Goal: Task Accomplishment & Management: Manage account settings

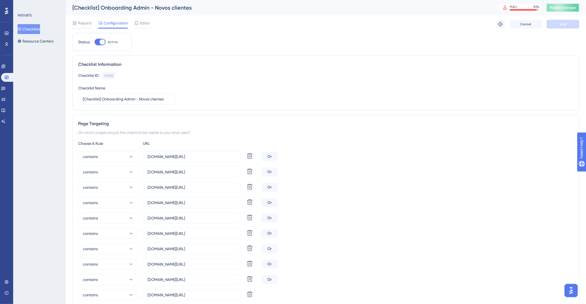
click at [570, 9] on span "Publish Changes" at bounding box center [563, 7] width 26 height 4
click at [546, 11] on div "MAU 92 % Click to see add-on and upgrade options" at bounding box center [522, 7] width 48 height 9
click at [561, 8] on span "Publish Changes" at bounding box center [563, 7] width 26 height 4
click at [563, 7] on span "Publish Changes" at bounding box center [563, 7] width 26 height 4
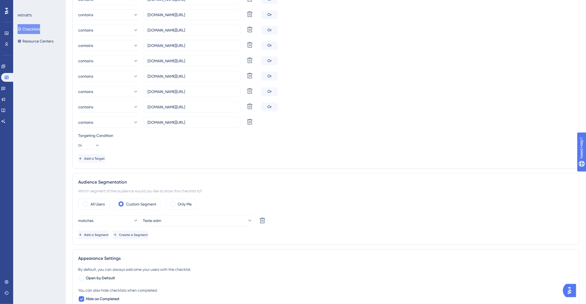
scroll to position [358, 0]
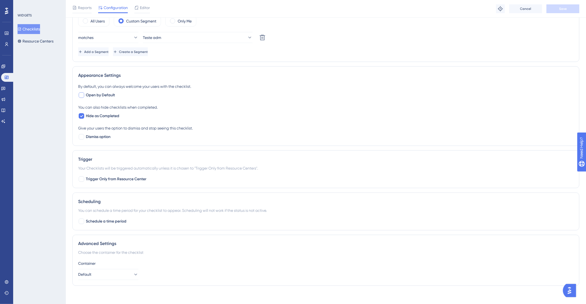
click at [96, 95] on span "Open by Default" at bounding box center [100, 95] width 29 height 7
checkbox input "true"
click at [571, 8] on button "Save" at bounding box center [562, 8] width 33 height 9
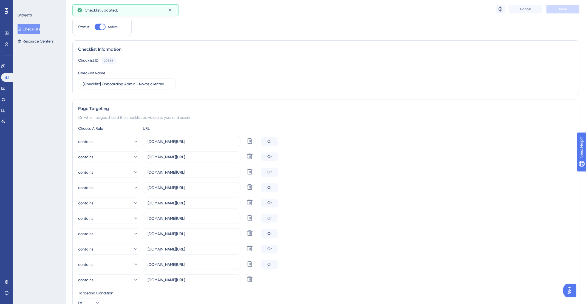
scroll to position [0, 0]
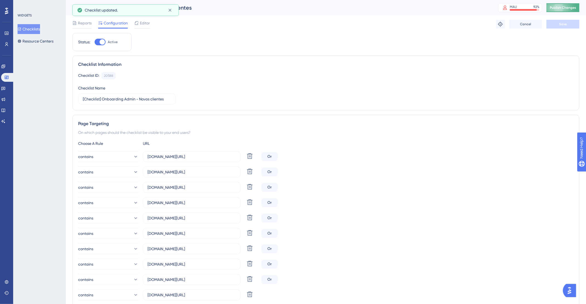
click at [561, 8] on span "Publish Changes" at bounding box center [563, 7] width 26 height 4
click at [565, 8] on span "Publish Changes" at bounding box center [563, 7] width 26 height 4
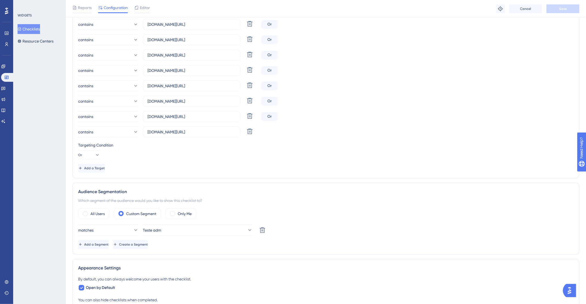
scroll to position [92, 0]
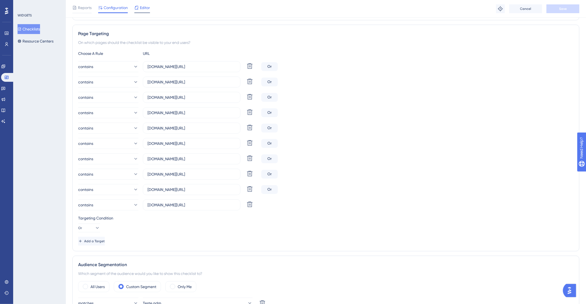
click at [150, 6] on span "Editor" at bounding box center [145, 7] width 10 height 7
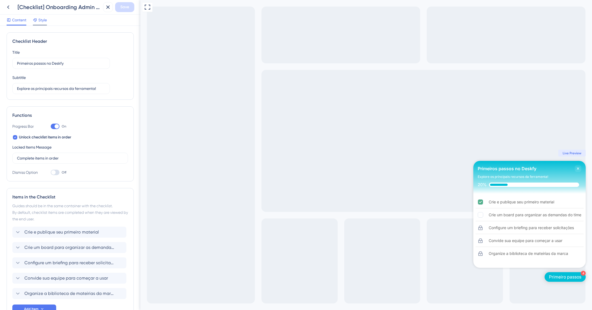
click at [41, 21] on span "Style" at bounding box center [42, 20] width 8 height 7
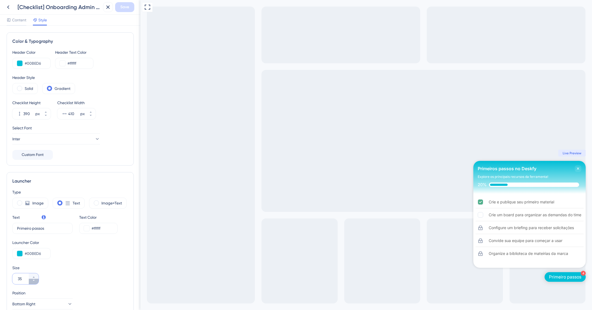
click at [32, 282] on button "35" at bounding box center [34, 281] width 10 height 5
click at [32, 281] on icon at bounding box center [33, 280] width 3 height 3
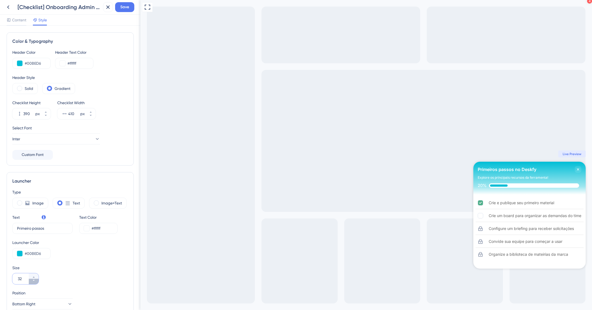
click at [32, 280] on icon at bounding box center [33, 280] width 3 height 3
type input "30"
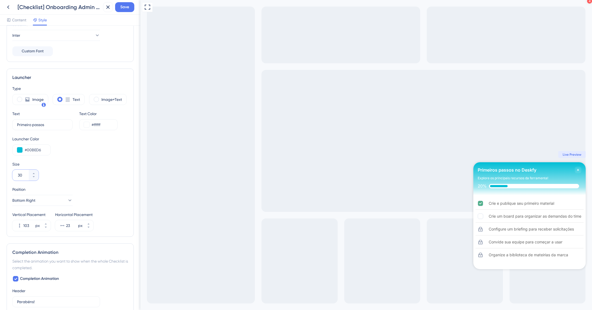
scroll to position [112, 0]
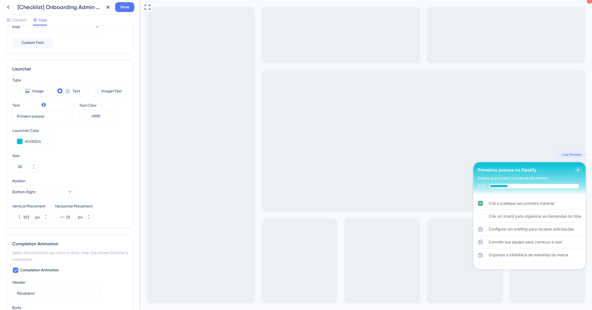
drag, startPoint x: 549, startPoint y: 277, endPoint x: 565, endPoint y: 277, distance: 15.6
click at [149, 310] on div "4 Primeiro passos" at bounding box center [144, 314] width 8 height 8
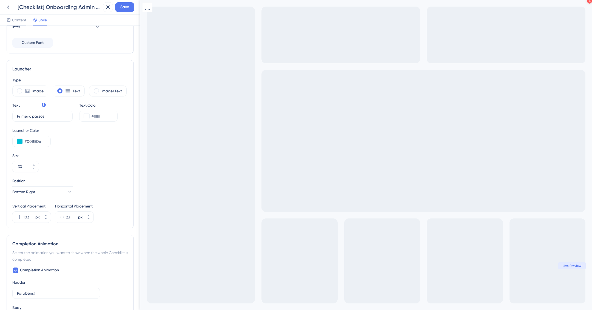
click at [149, 310] on div "Primeiro passos" at bounding box center [144, 315] width 8 height 11
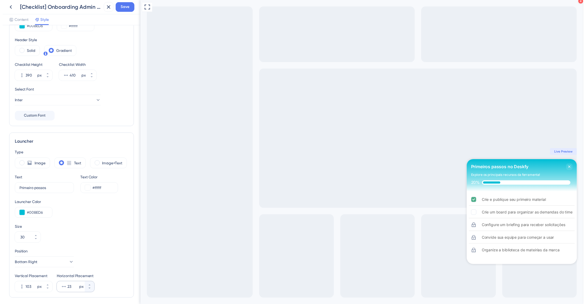
scroll to position [162, 0]
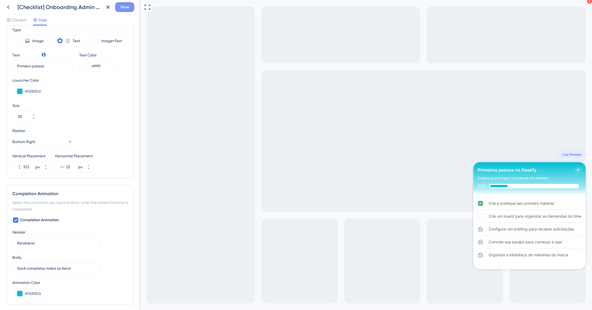
click at [125, 8] on span "Save" at bounding box center [124, 7] width 9 height 7
click at [104, 9] on icon at bounding box center [103, 9] width 5 height 5
click at [106, 8] on icon at bounding box center [108, 7] width 7 height 7
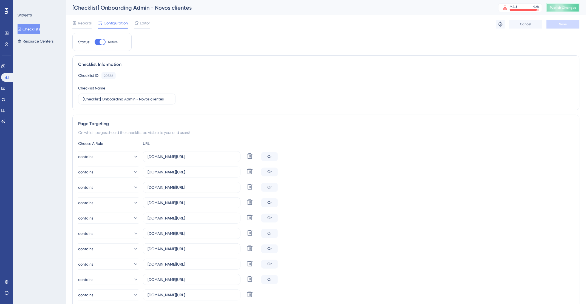
click at [579, 9] on button "Publish Changes" at bounding box center [562, 7] width 33 height 9
click at [142, 20] on span "Editor" at bounding box center [145, 23] width 10 height 7
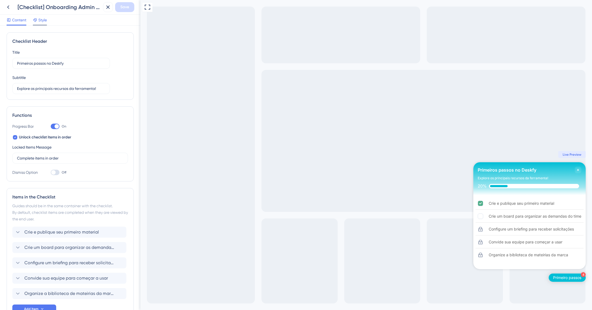
click at [44, 20] on span "Style" at bounding box center [42, 20] width 8 height 7
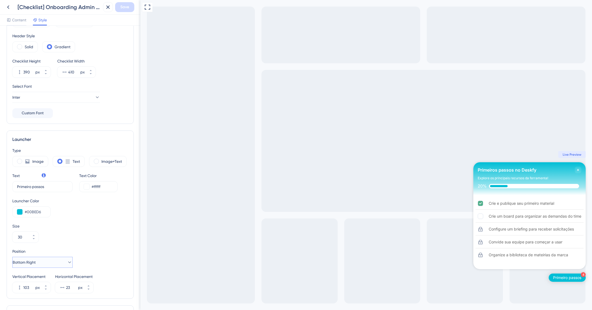
click at [52, 262] on button "Bottom Right" at bounding box center [42, 262] width 60 height 11
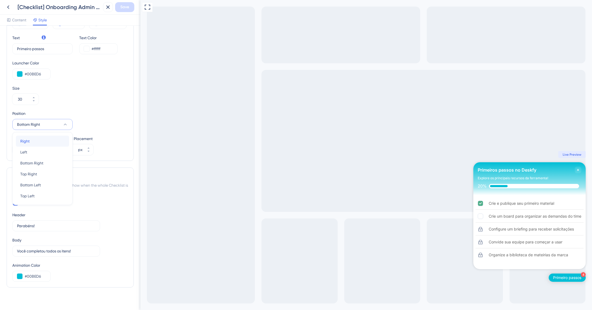
click at [40, 142] on div "Right Right" at bounding box center [42, 141] width 44 height 11
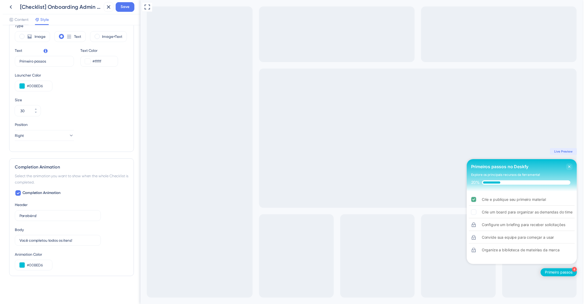
scroll to position [165, 0]
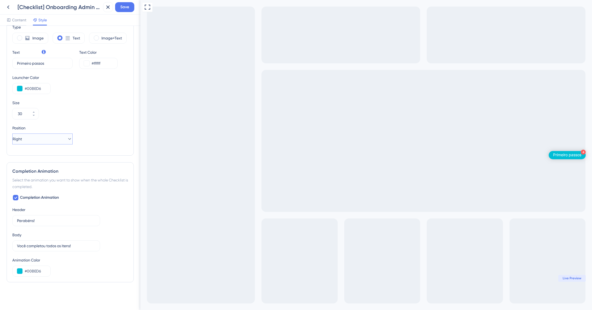
click at [38, 138] on button "Right" at bounding box center [42, 139] width 60 height 11
click at [49, 187] on div "Top Right Top Right" at bounding box center [42, 188] width 44 height 11
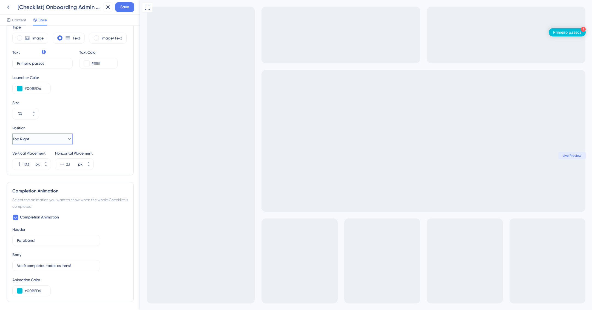
click at [52, 143] on button "Top Right" at bounding box center [42, 139] width 60 height 11
click at [55, 190] on div "Top Right Top Right" at bounding box center [42, 188] width 44 height 11
click at [48, 136] on button "Top Right" at bounding box center [42, 139] width 60 height 11
click at [52, 177] on div "Bottom Right Bottom Right" at bounding box center [42, 177] width 44 height 11
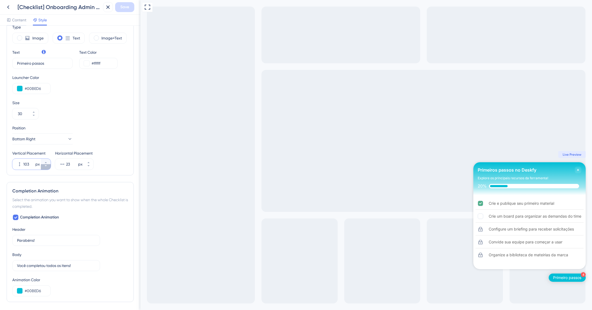
click at [46, 167] on icon at bounding box center [45, 165] width 3 height 3
click at [46, 167] on button "102 px" at bounding box center [46, 166] width 10 height 5
click at [46, 167] on button "101 px" at bounding box center [46, 166] width 10 height 5
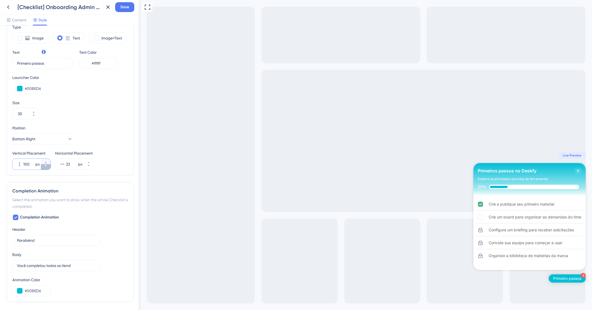
click at [46, 167] on button "100 px" at bounding box center [46, 166] width 10 height 5
click at [46, 167] on button "99 px" at bounding box center [46, 166] width 10 height 5
click at [46, 168] on button "98 px" at bounding box center [46, 166] width 10 height 5
click at [46, 168] on button "97 px" at bounding box center [46, 166] width 10 height 5
click at [46, 168] on button "96 px" at bounding box center [46, 166] width 10 height 5
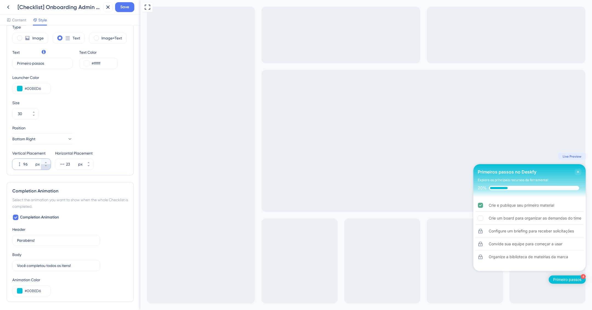
type input "95"
click at [127, 9] on span "Save" at bounding box center [124, 7] width 9 height 7
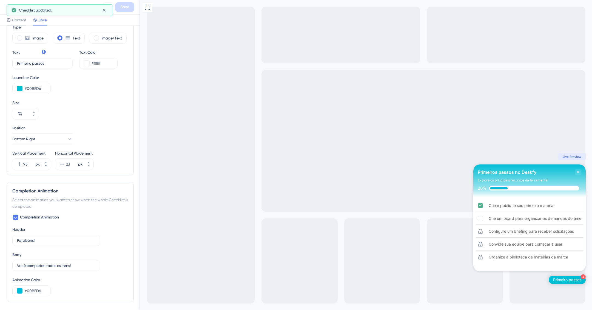
click at [109, 8] on div "Checklist updated." at bounding box center [60, 10] width 106 height 12
click at [107, 9] on icon at bounding box center [103, 9] width 5 height 5
click at [108, 8] on icon at bounding box center [108, 7] width 7 height 7
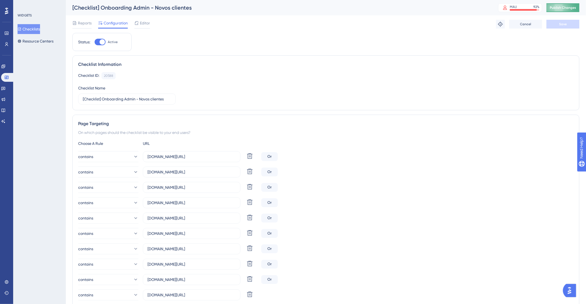
click at [559, 5] on button "Publish Changes" at bounding box center [562, 7] width 33 height 9
